Goal: Find specific page/section: Find specific page/section

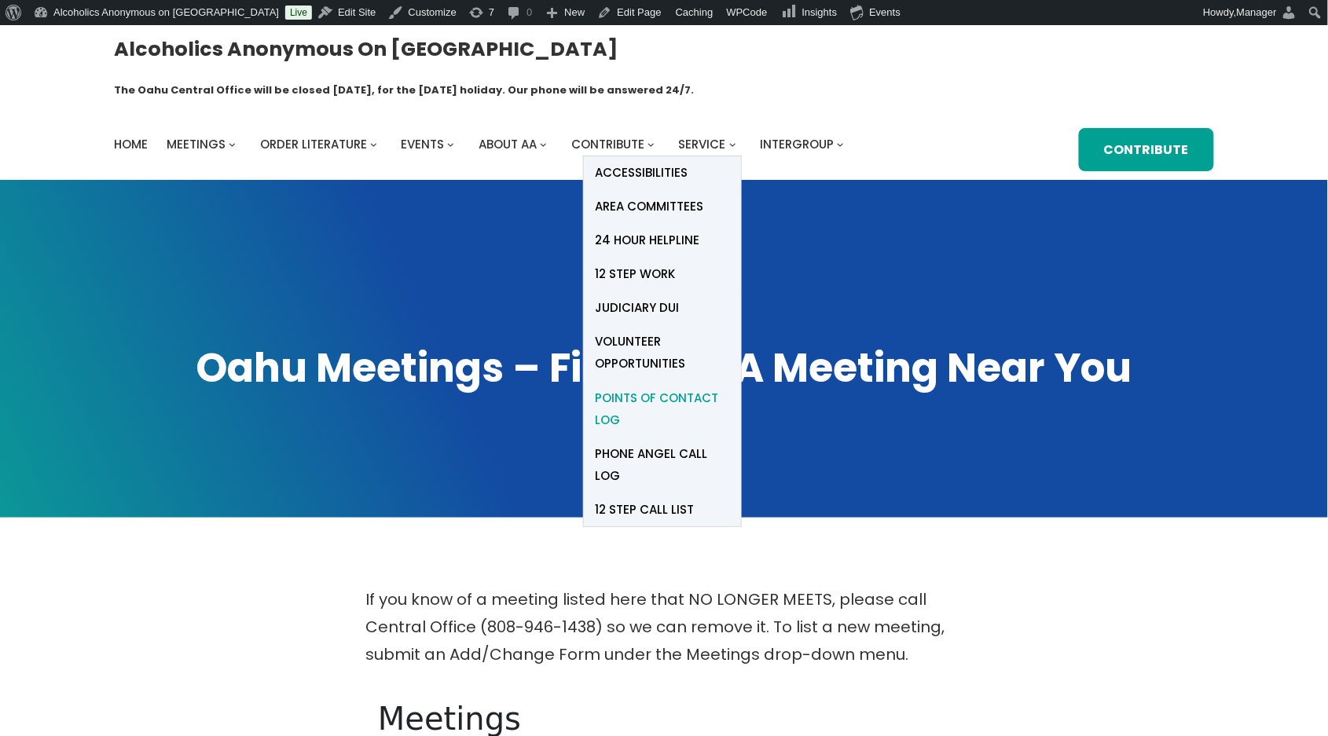
click at [643, 387] on span "Points of Contact Log" at bounding box center [663, 409] width 134 height 44
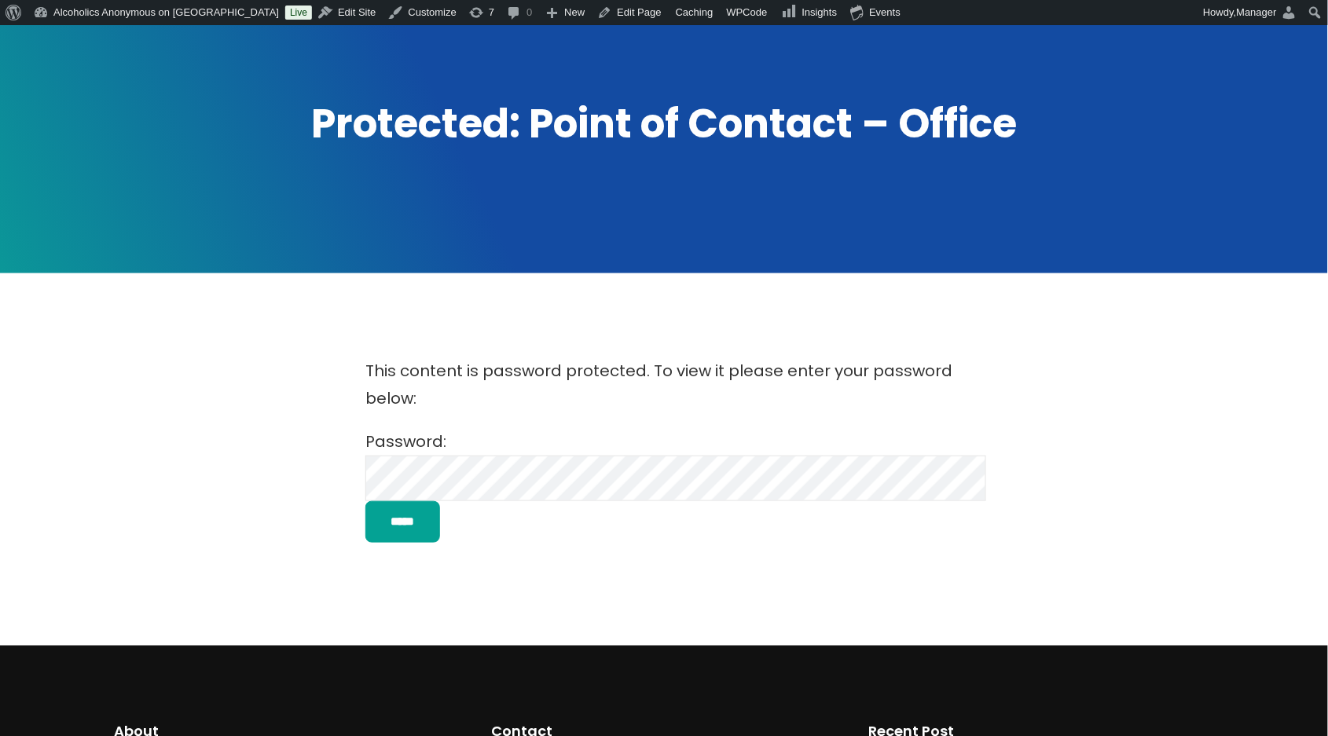
scroll to position [314, 0]
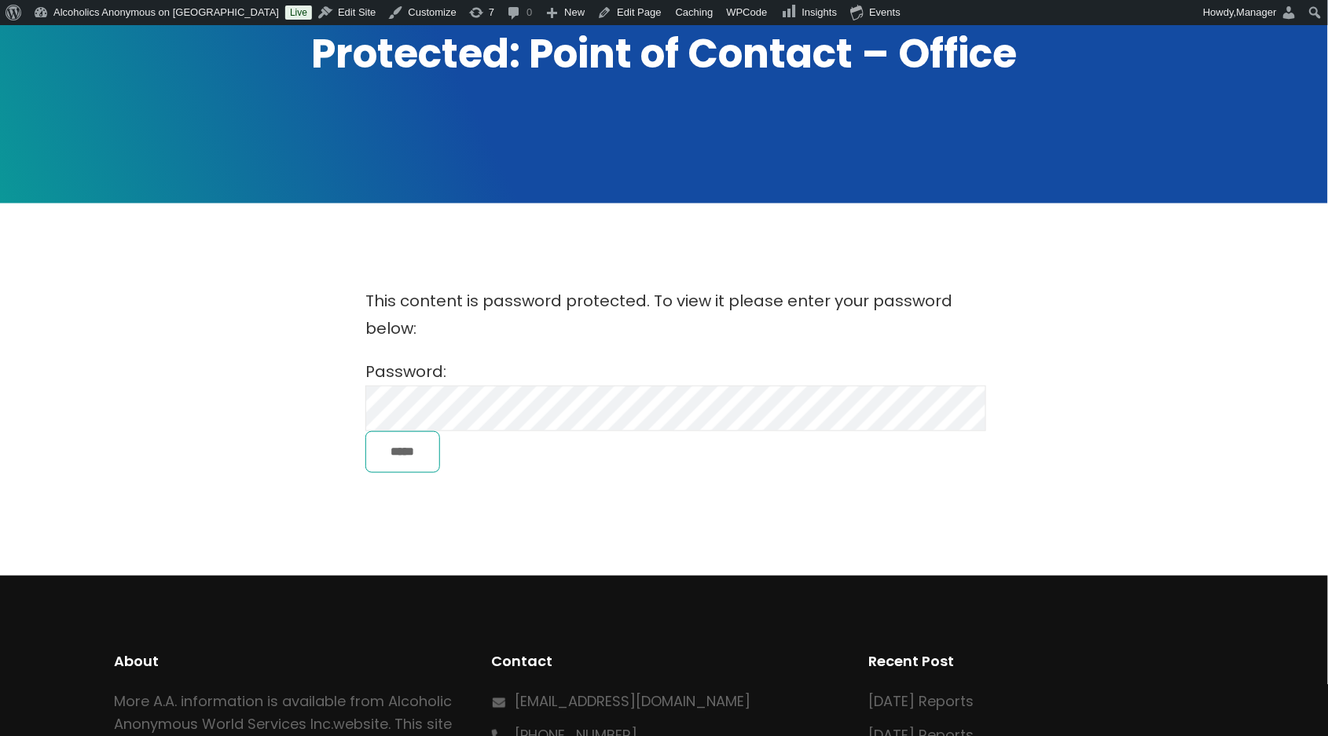
click at [412, 431] on input "*****" at bounding box center [402, 452] width 75 height 42
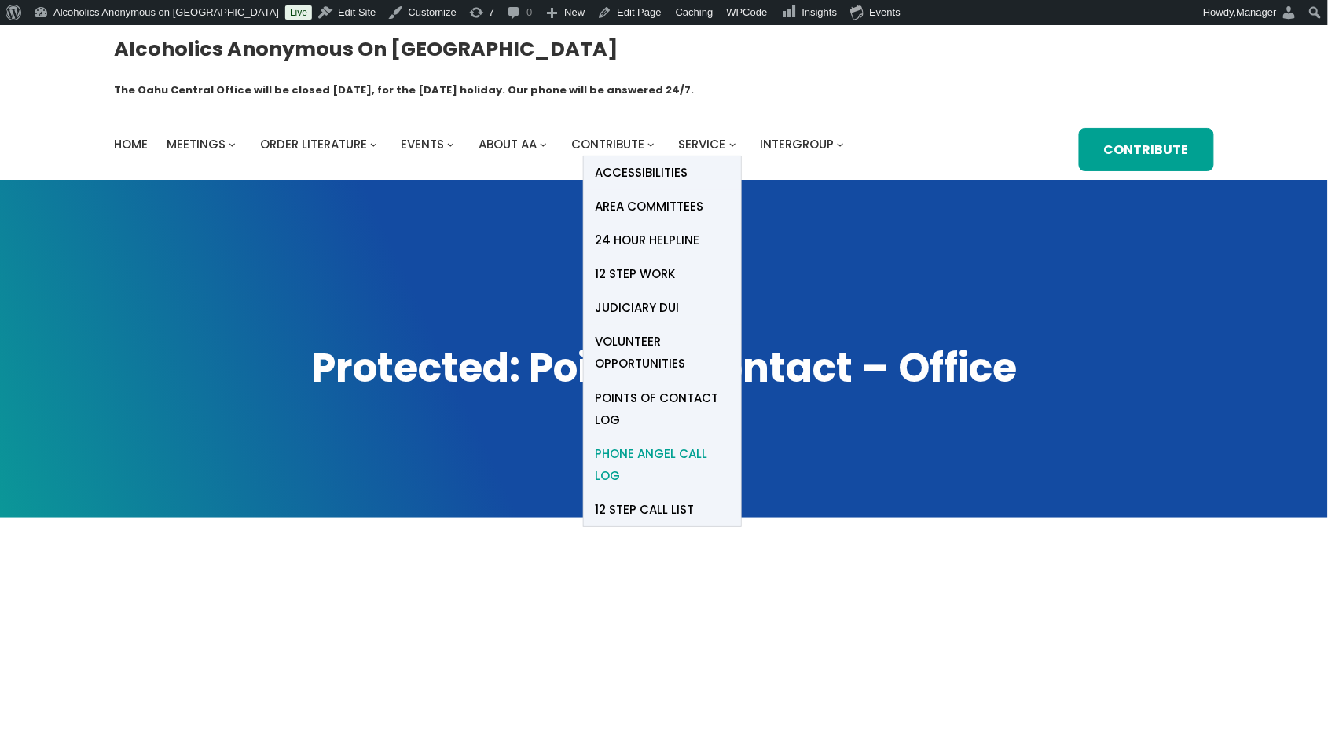
click at [659, 443] on span "Phone Angel Call Log" at bounding box center [663, 465] width 134 height 44
